Goal: Information Seeking & Learning: Check status

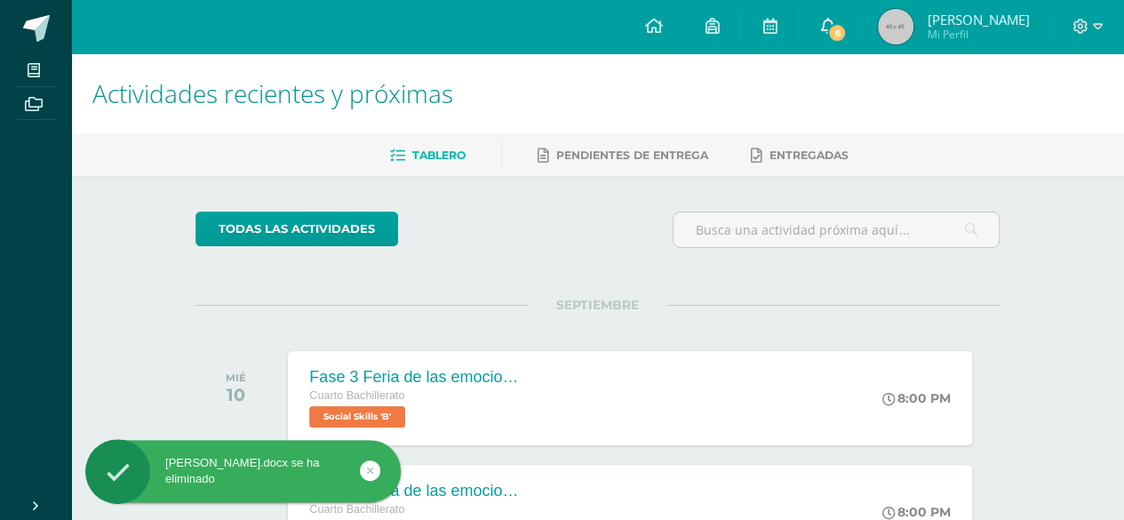
click at [838, 35] on span "6" at bounding box center [837, 33] width 20 height 20
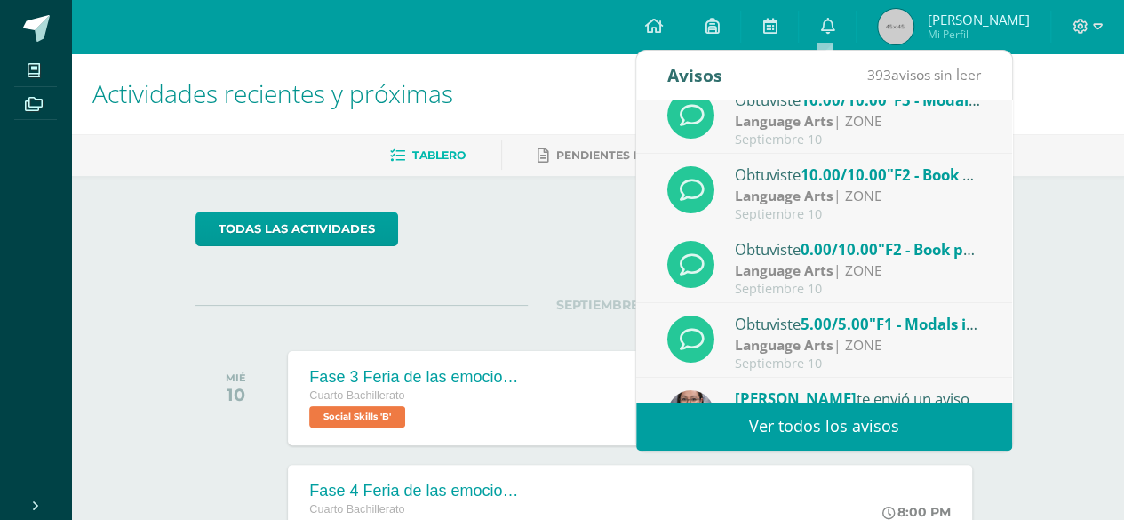
scroll to position [97, 0]
click at [897, 254] on span ""F2 - Book pages"" at bounding box center [940, 248] width 125 height 20
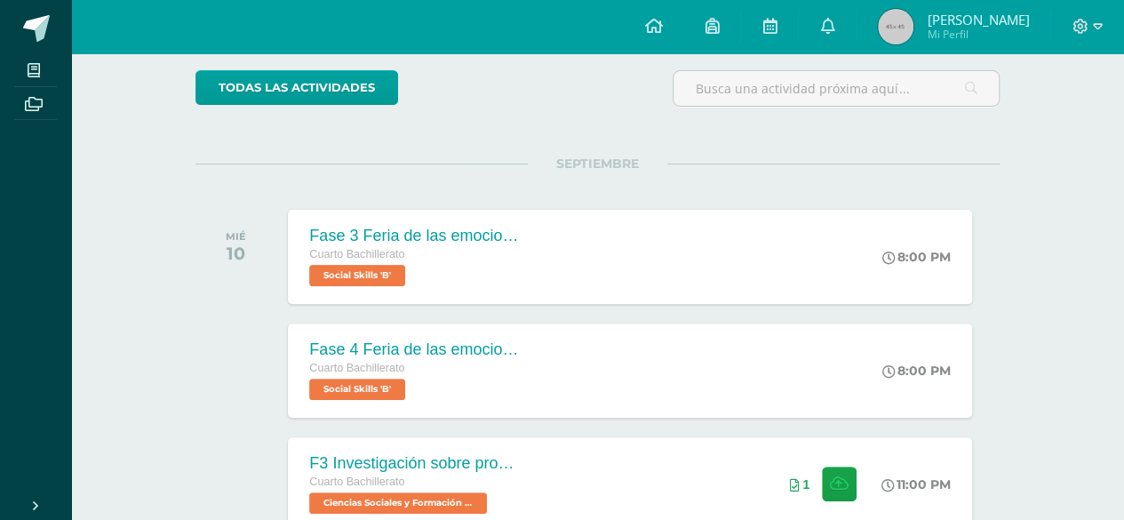
scroll to position [0, 0]
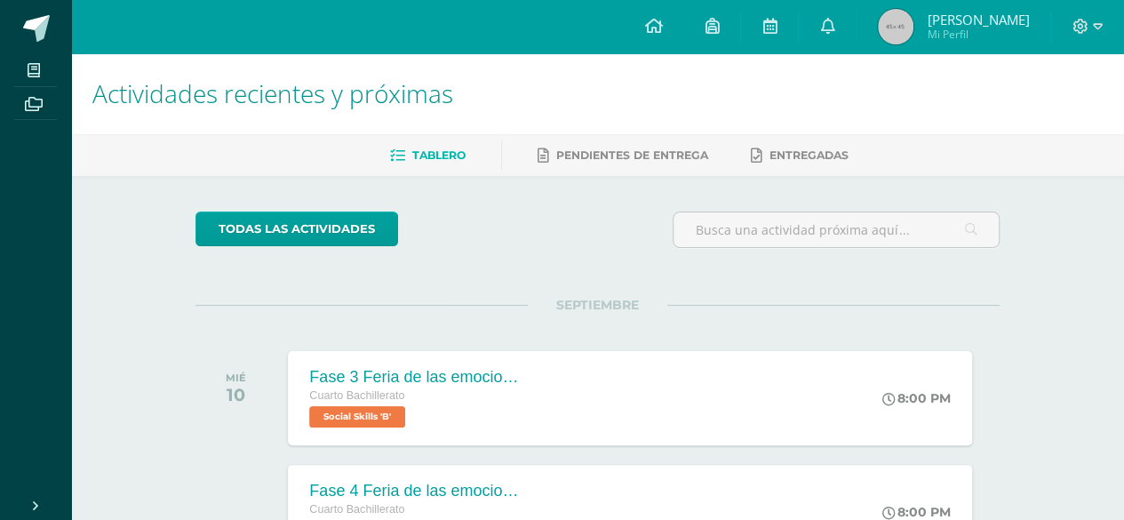
click at [613, 139] on div "Tablero Pendientes de entrega Entregadas" at bounding box center [618, 155] width 1095 height 42
click at [615, 145] on link "Pendientes de entrega" at bounding box center [622, 155] width 171 height 28
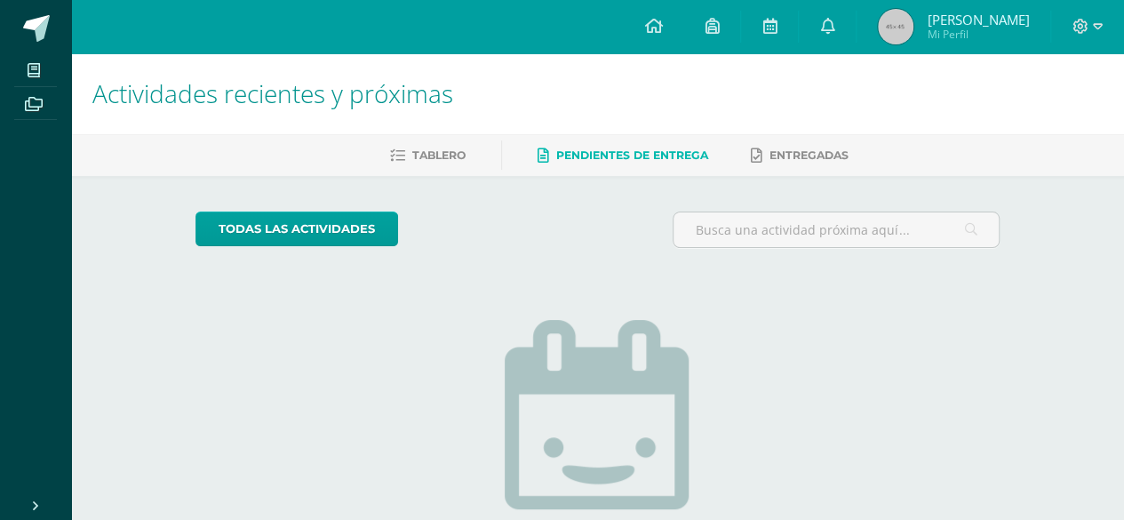
click at [879, 32] on img at bounding box center [896, 27] width 36 height 36
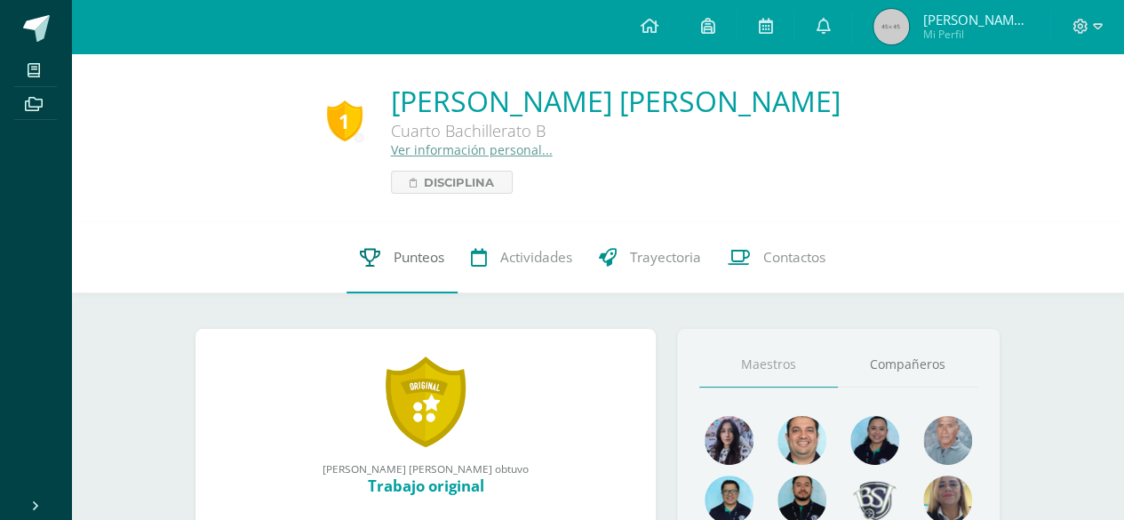
click at [419, 267] on link "Punteos" at bounding box center [401, 257] width 111 height 71
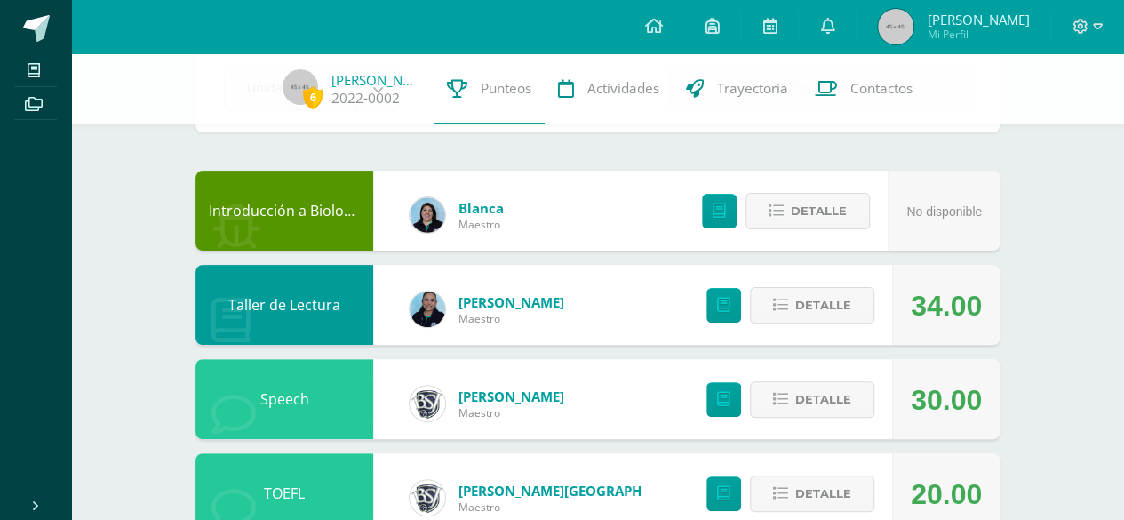
scroll to position [160, 0]
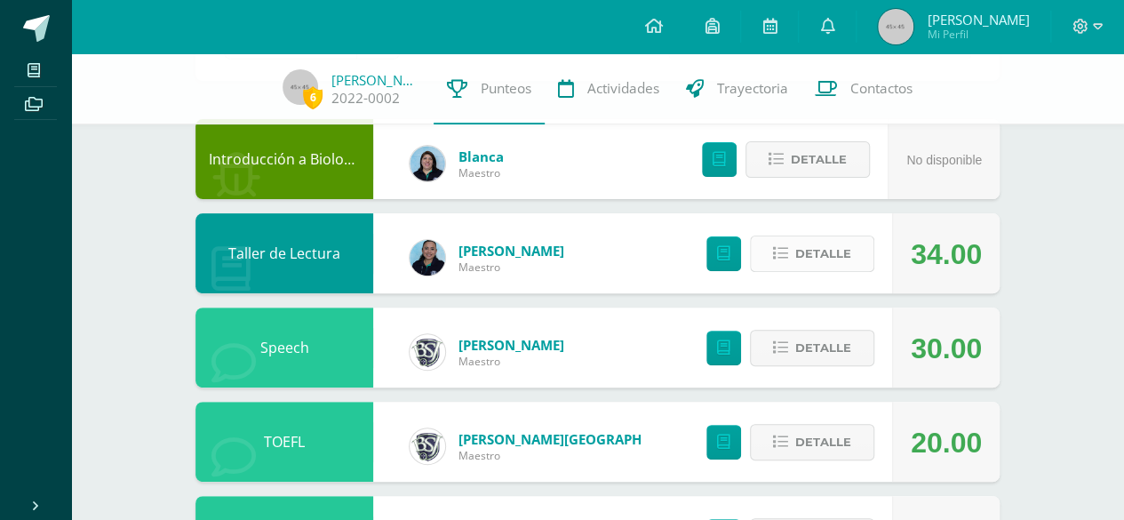
click at [791, 267] on button "Detalle" at bounding box center [812, 253] width 124 height 36
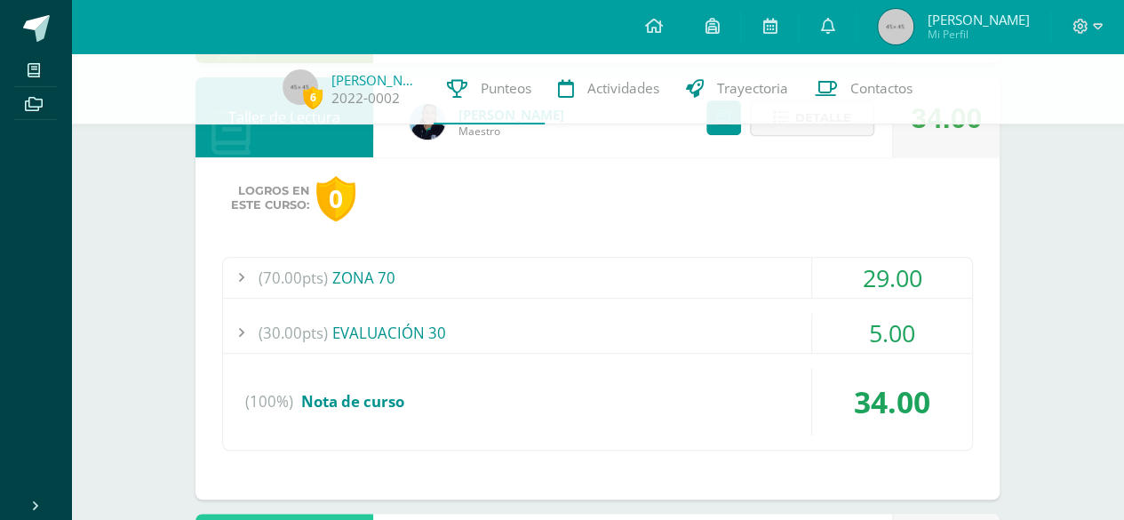
scroll to position [291, 0]
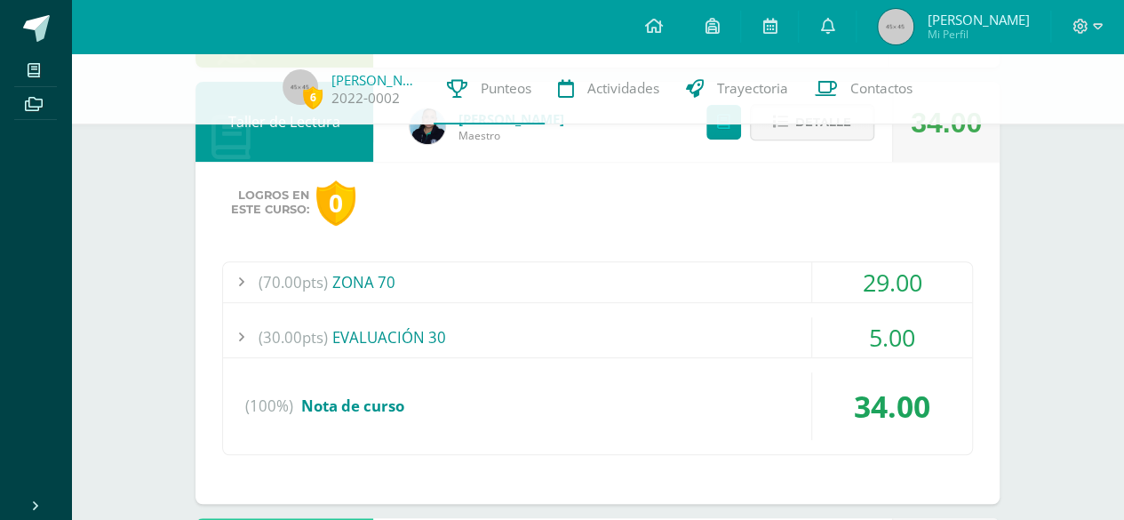
click at [401, 282] on div "(70.00pts) ZONA 70" at bounding box center [597, 282] width 749 height 40
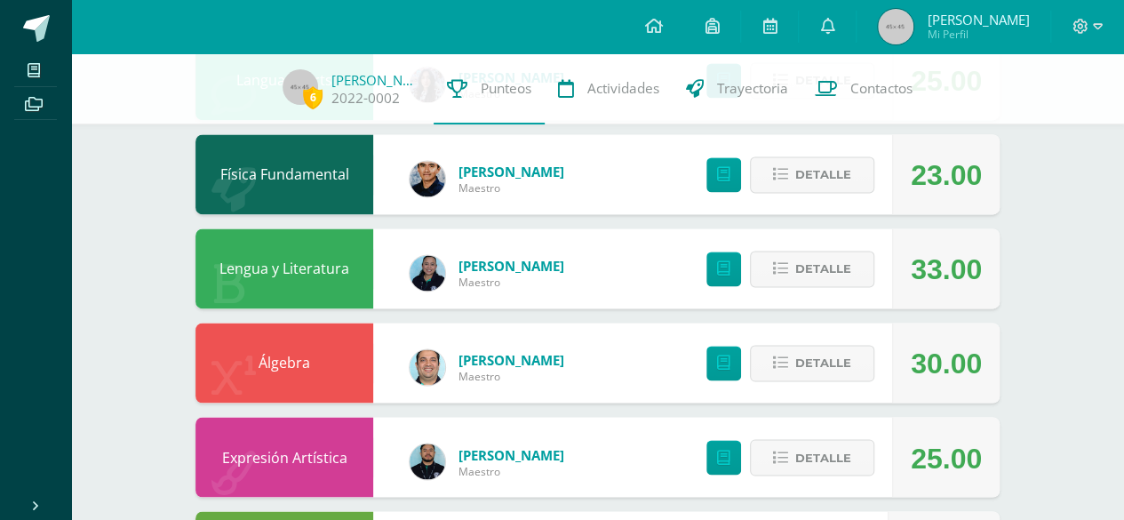
scroll to position [1255, 0]
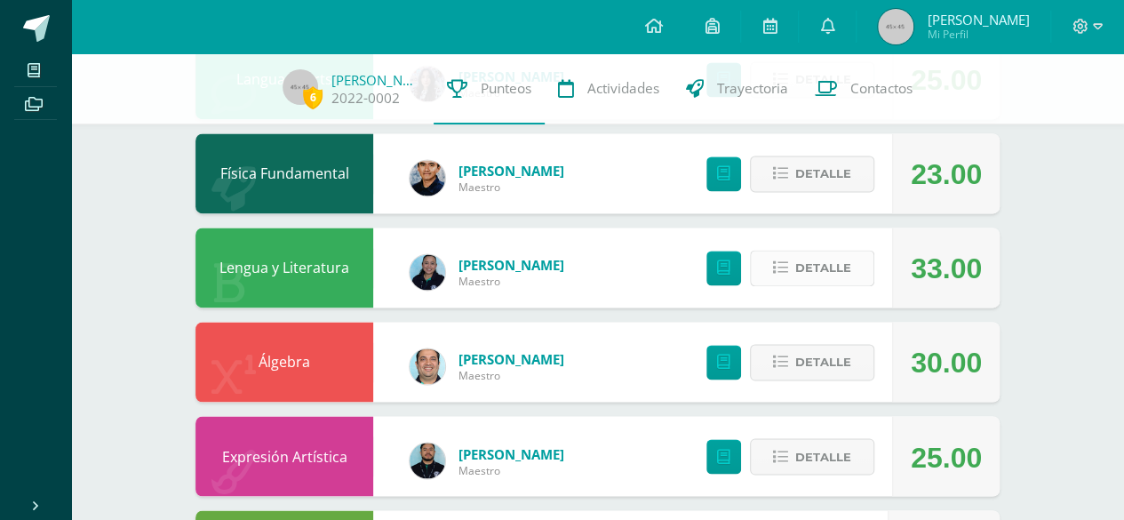
click at [792, 264] on button "Detalle" at bounding box center [812, 268] width 124 height 36
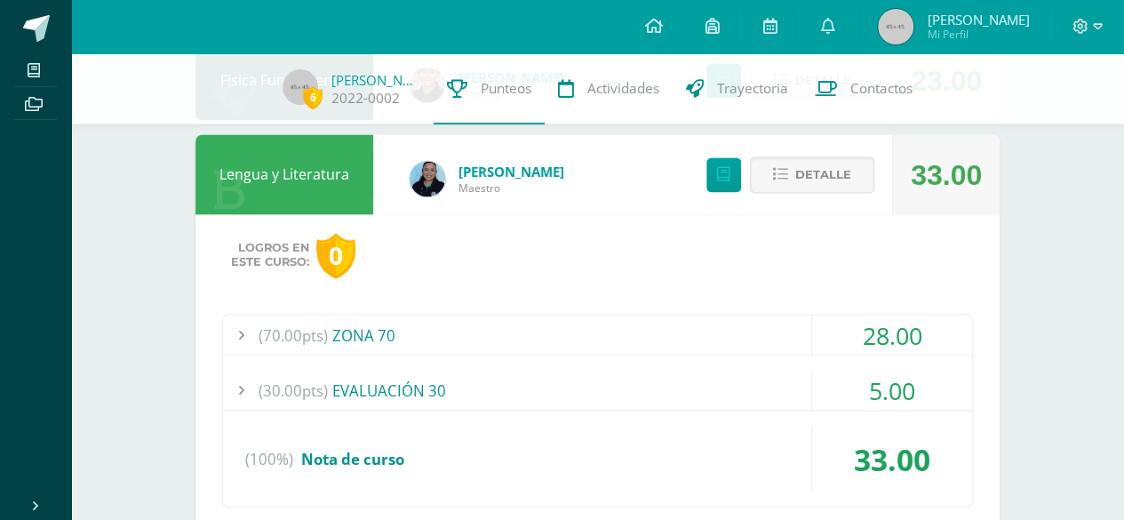
scroll to position [1349, 0]
click at [304, 319] on span "(70.00pts)" at bounding box center [292, 334] width 69 height 40
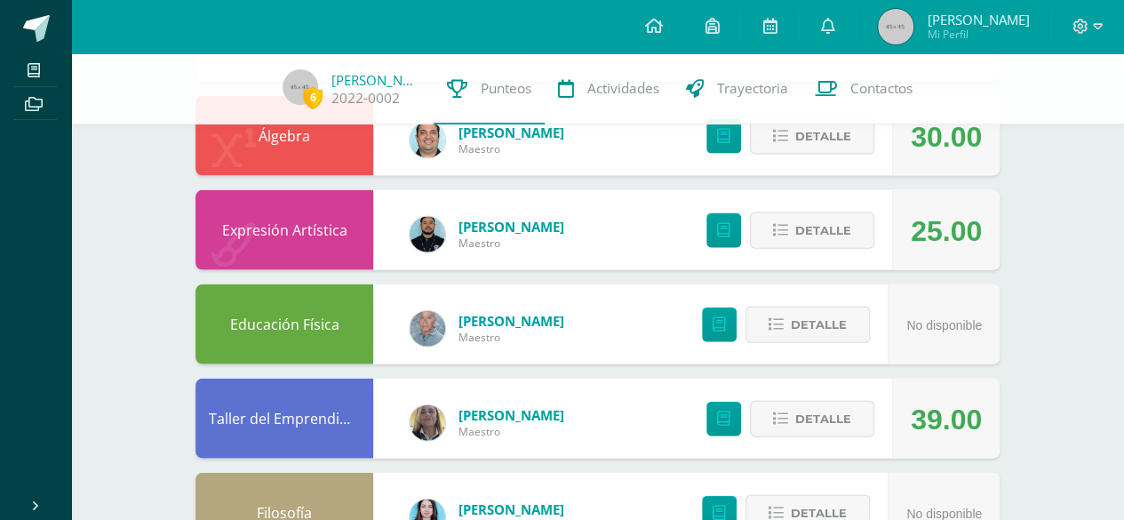
scroll to position [1863, 0]
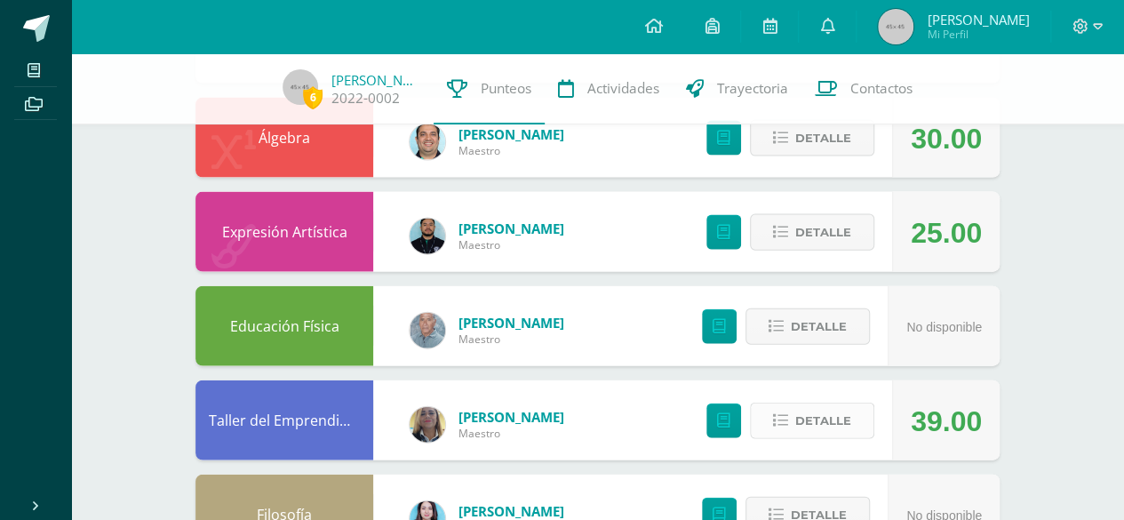
click at [821, 422] on span "Detalle" at bounding box center [823, 420] width 56 height 33
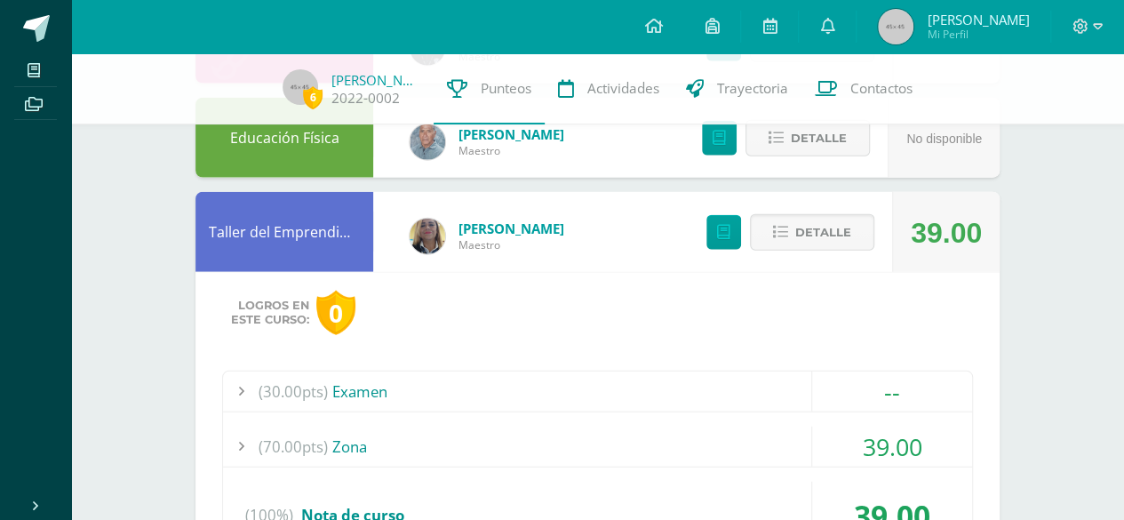
scroll to position [2057, 0]
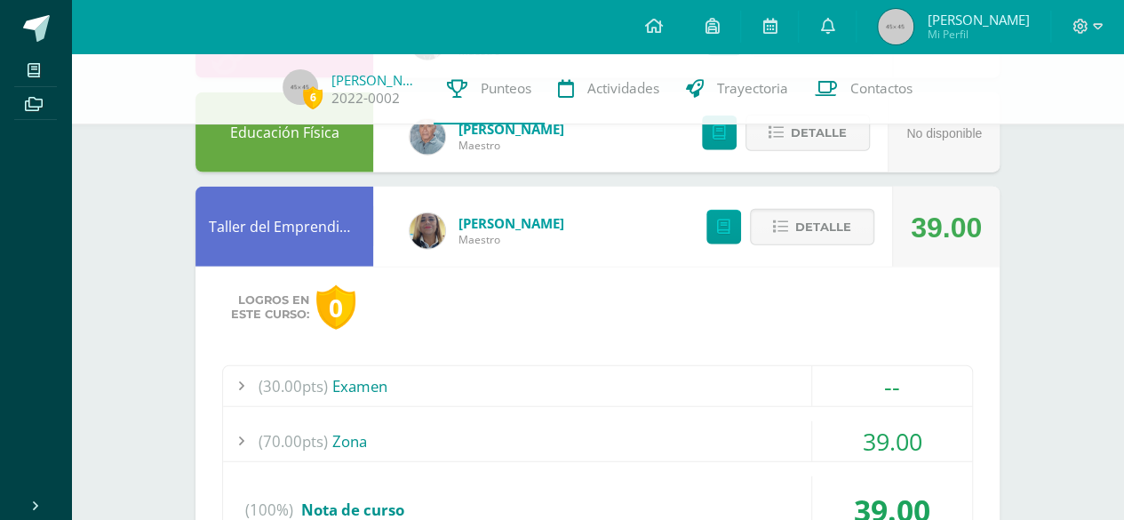
click at [353, 426] on div "(70.00pts) Zona" at bounding box center [597, 441] width 749 height 40
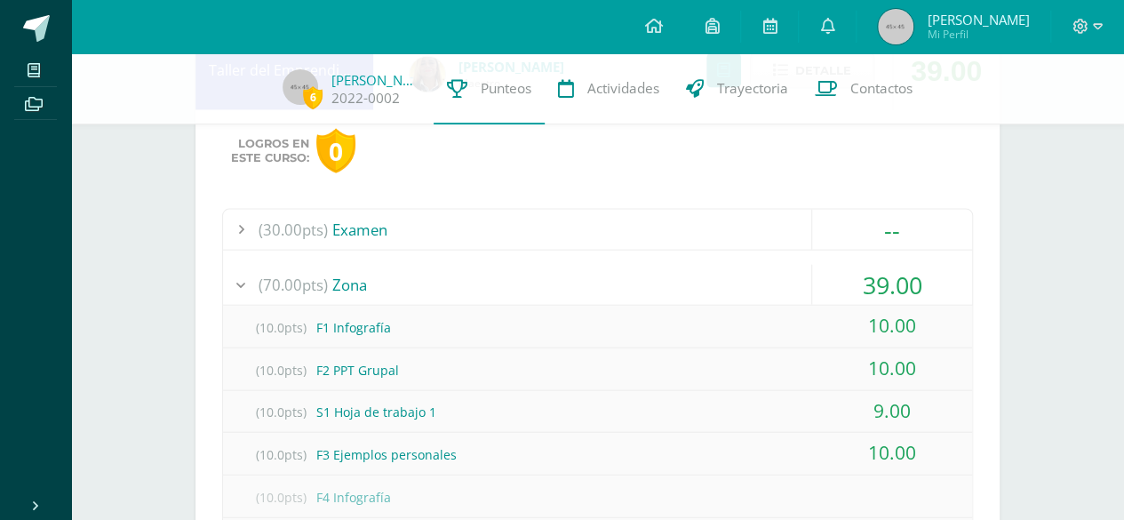
scroll to position [1876, 0]
click at [425, 406] on div "(10.0pts) S1 Hoja de trabajo 1" at bounding box center [597, 410] width 749 height 40
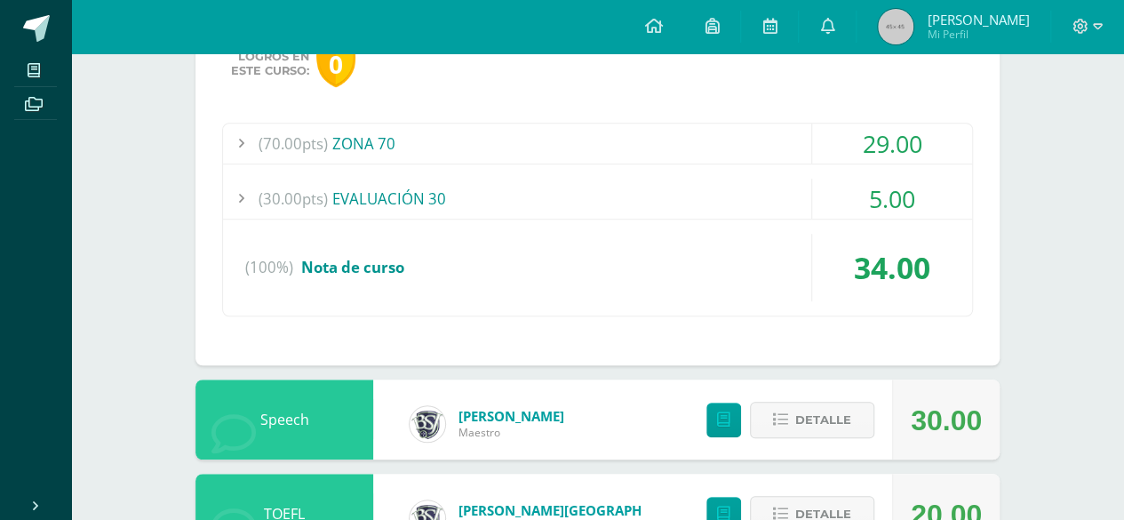
scroll to position [0, 0]
